Goal: Find specific page/section: Find specific page/section

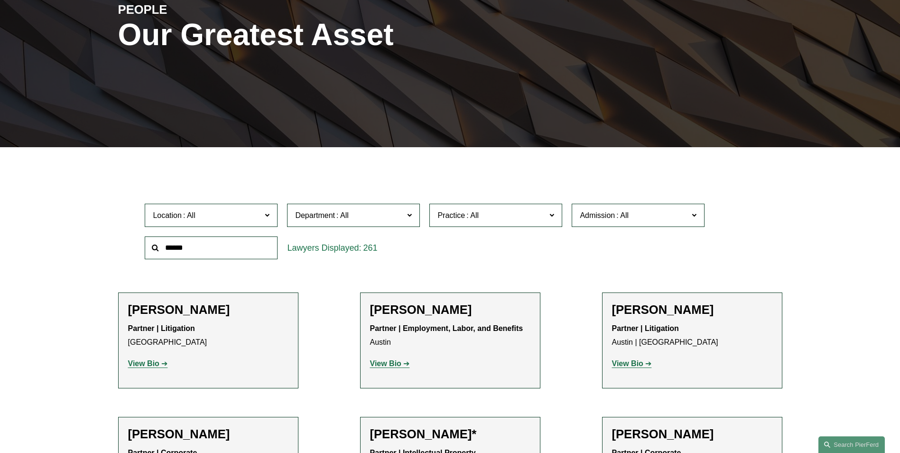
scroll to position [142, 0]
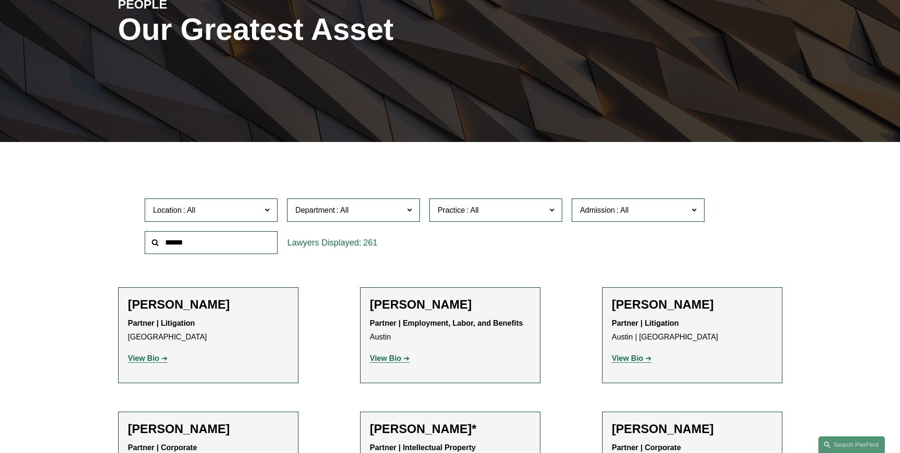
click at [212, 244] on input "text" at bounding box center [211, 242] width 133 height 23
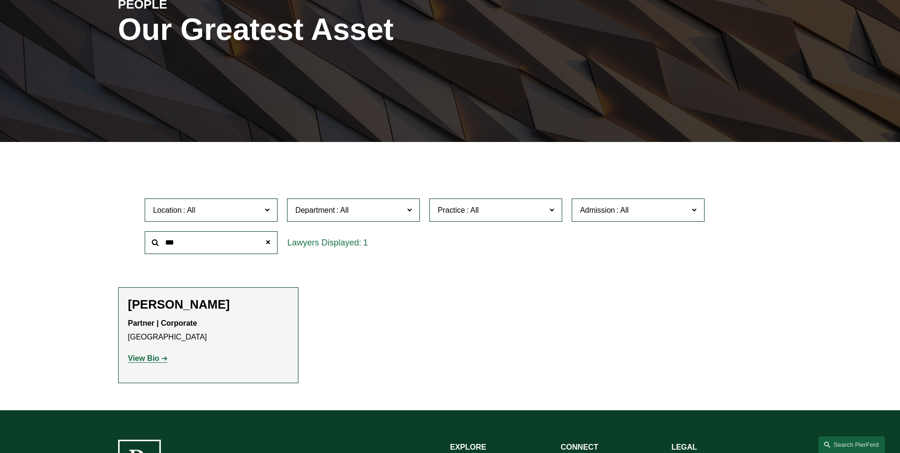
type input "***"
click at [151, 358] on strong "View Bio" at bounding box center [143, 358] width 31 height 8
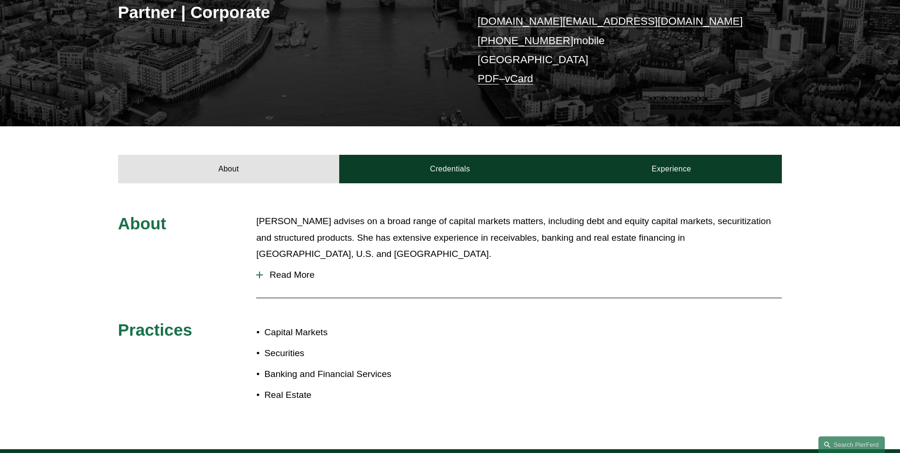
scroll to position [237, 0]
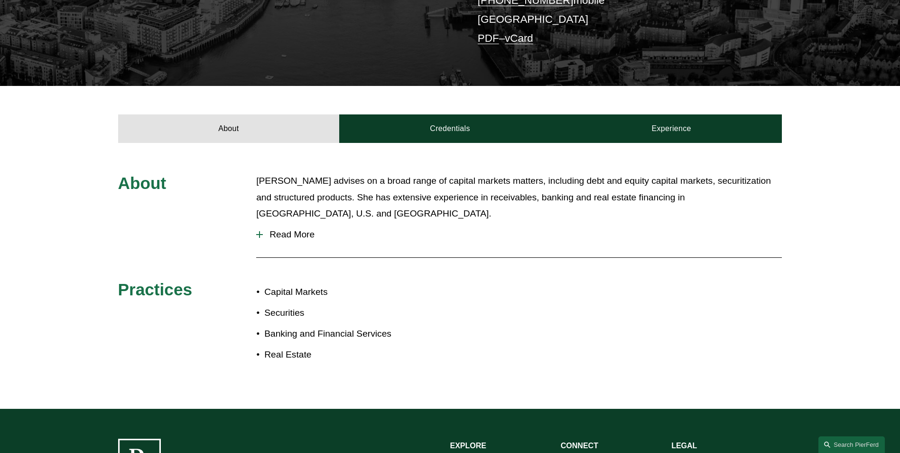
click at [301, 229] on span "Read More" at bounding box center [522, 234] width 519 height 10
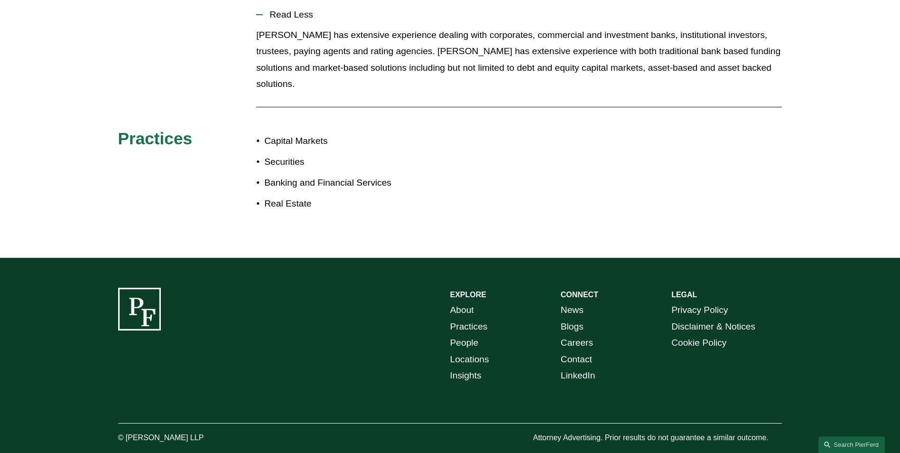
scroll to position [77, 0]
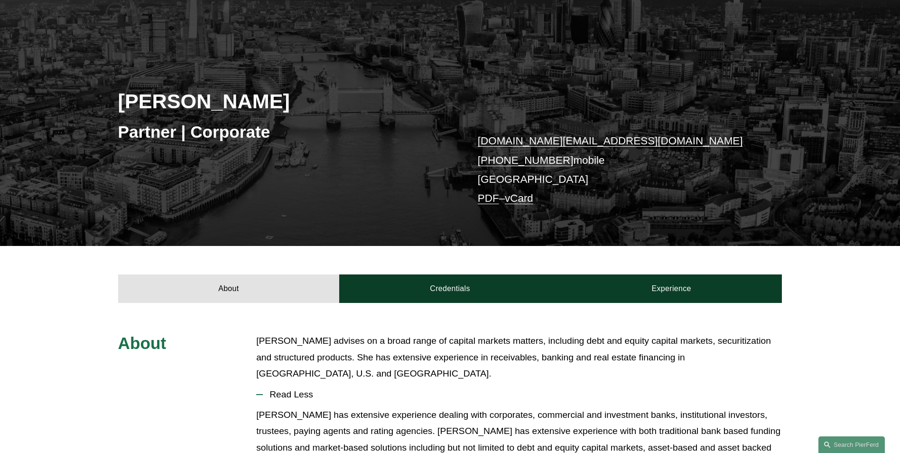
drag, startPoint x: 119, startPoint y: 101, endPoint x: 284, endPoint y: 101, distance: 165.1
click at [284, 101] on h2 "[PERSON_NAME]" at bounding box center [284, 101] width 332 height 25
drag, startPoint x: 284, startPoint y: 101, endPoint x: 223, endPoint y: 103, distance: 61.2
copy h2 "[PERSON_NAME]"
